Goal: Task Accomplishment & Management: Complete application form

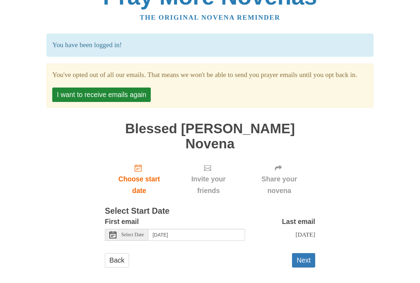
scroll to position [23, 0]
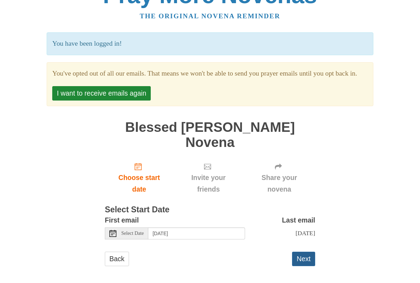
click at [301, 253] on button "Next" at bounding box center [303, 258] width 23 height 14
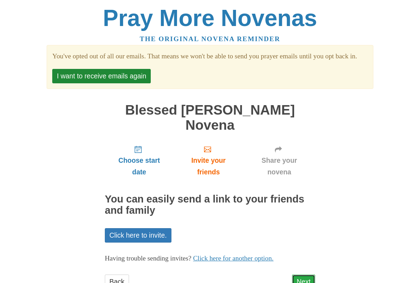
click at [306, 274] on link "Next" at bounding box center [303, 281] width 23 height 14
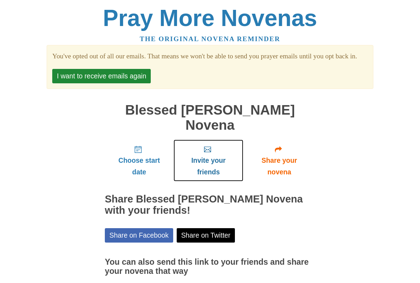
click at [204, 159] on span "Invite your friends" at bounding box center [209, 165] width 56 height 23
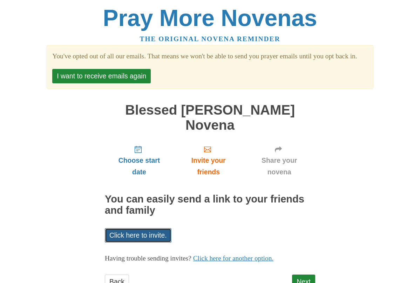
click at [139, 235] on link "Click here to invite." at bounding box center [138, 235] width 67 height 14
